Goal: Task Accomplishment & Management: Complete application form

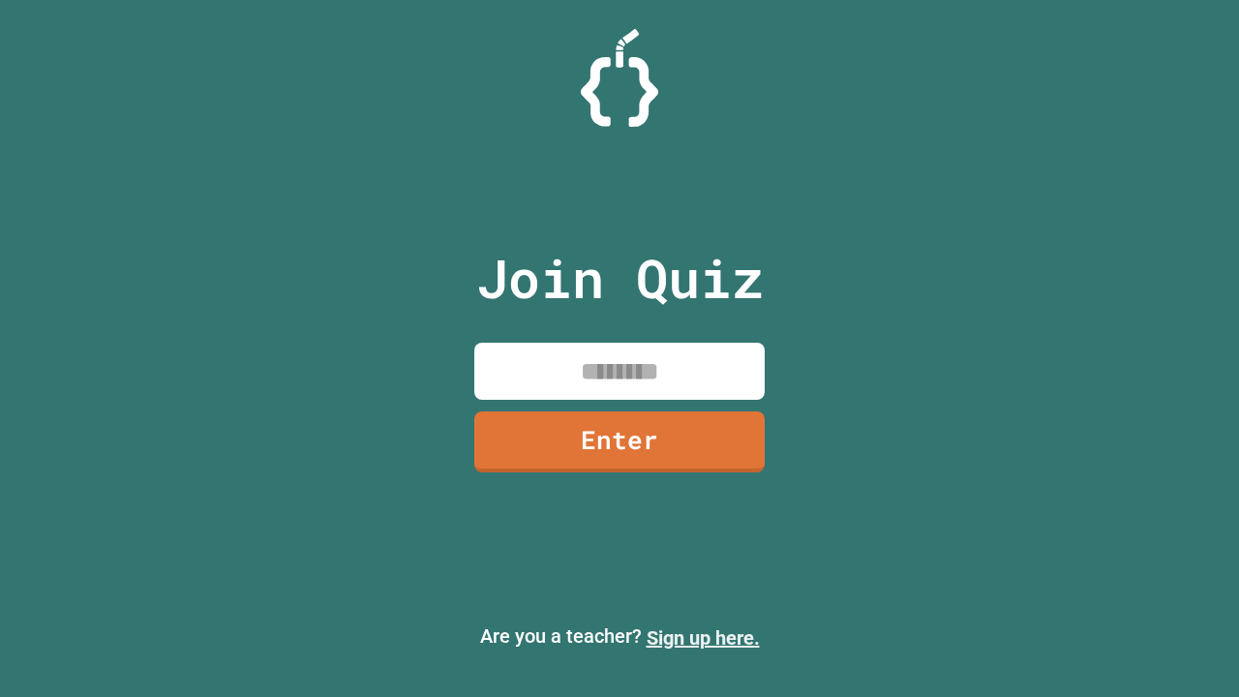
click at [703, 638] on link "Sign up here." at bounding box center [703, 637] width 113 height 23
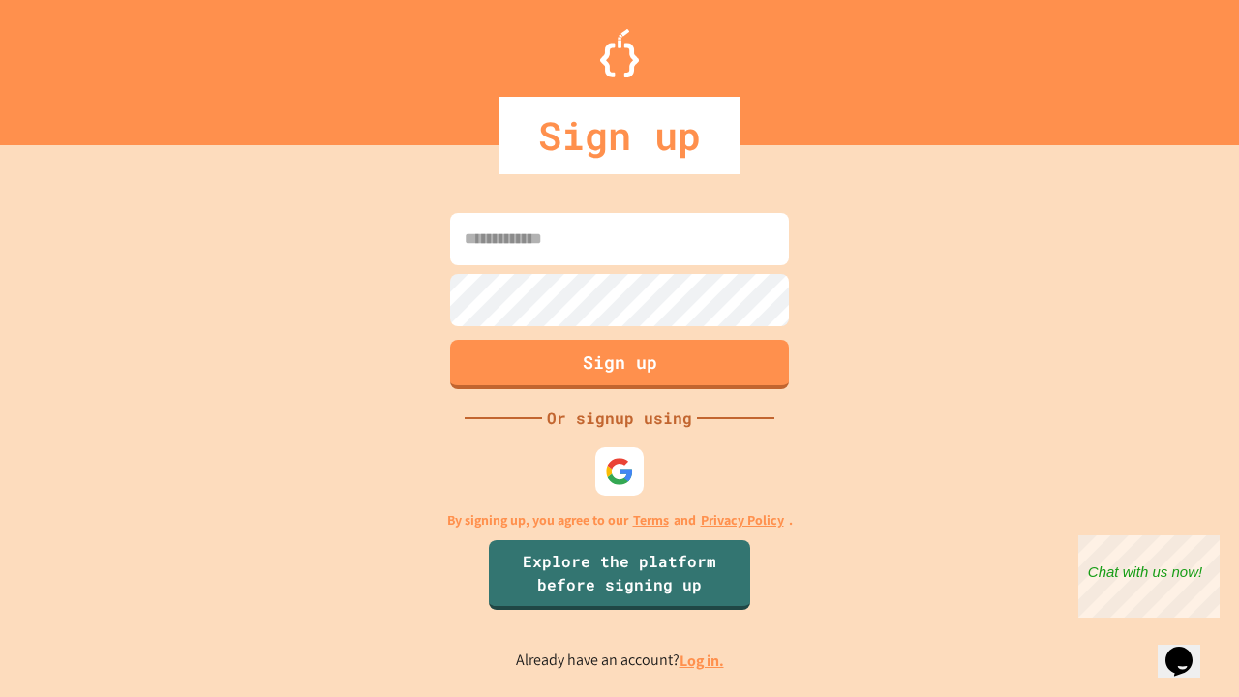
click at [703, 660] on link "Log in." at bounding box center [702, 661] width 45 height 20
